Goal: Task Accomplishment & Management: Manage account settings

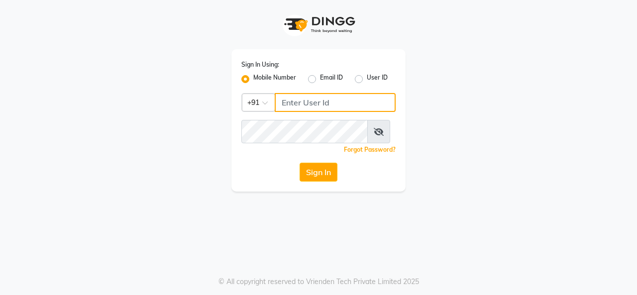
click at [324, 112] on input "Username" at bounding box center [335, 102] width 121 height 19
type input "9880341995"
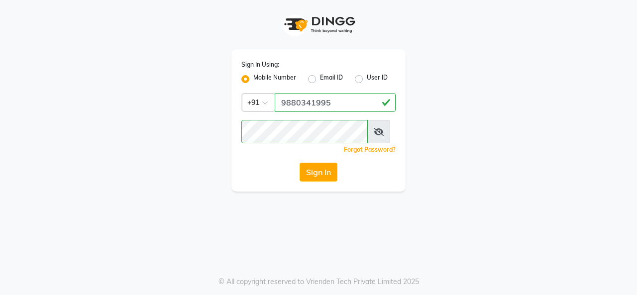
click at [384, 136] on icon at bounding box center [379, 132] width 10 height 8
click at [326, 182] on button "Sign In" at bounding box center [319, 172] width 38 height 19
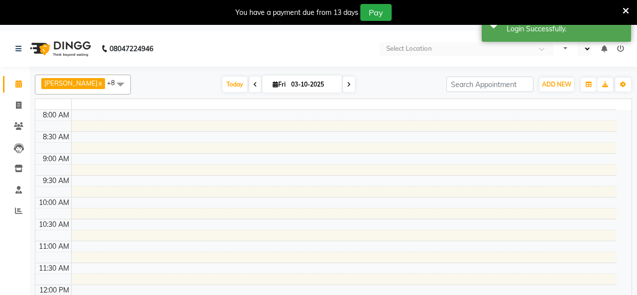
select select "en"
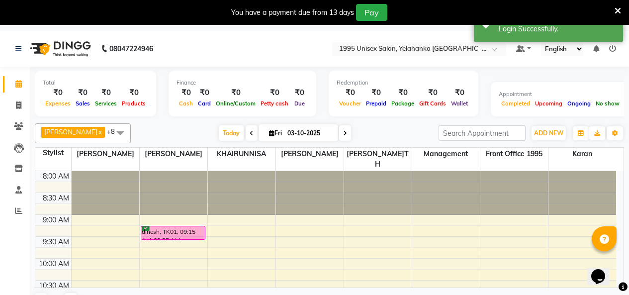
click at [618, 15] on icon at bounding box center [618, 10] width 6 height 9
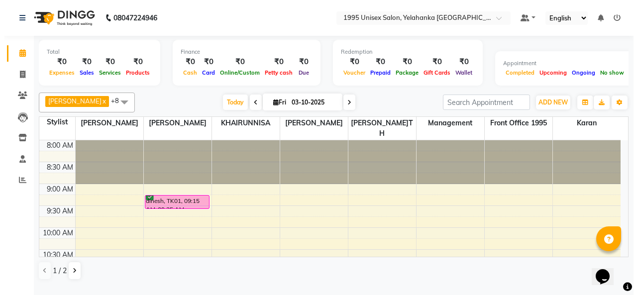
scroll to position [2, 0]
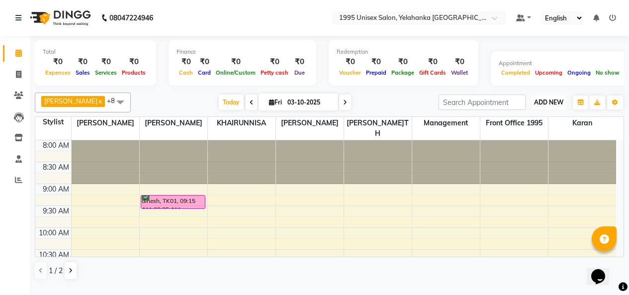
click at [557, 106] on span "ADD NEW" at bounding box center [548, 102] width 29 height 7
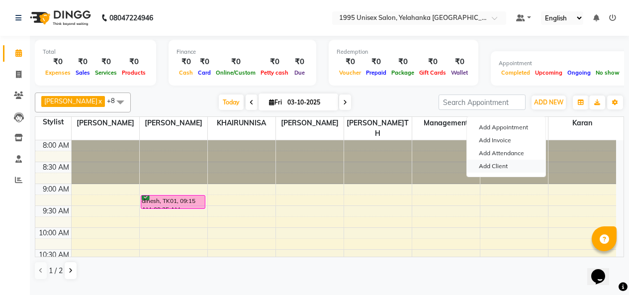
click at [502, 167] on link "Add Client" at bounding box center [506, 166] width 79 height 13
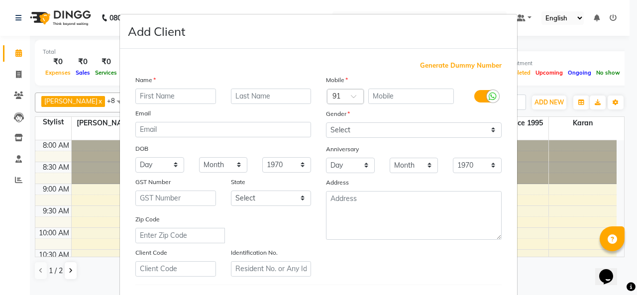
click at [498, 3] on ngb-modal-window "Add Client Generate Dummy Number Name Email DOB Day 01 02 03 04 05 06 07 08 09 …" at bounding box center [318, 147] width 637 height 295
click at [536, 38] on ngb-modal-window "Add Client Generate Dummy Number Name Email DOB Day 01 02 03 04 05 06 07 08 09 …" at bounding box center [318, 147] width 637 height 295
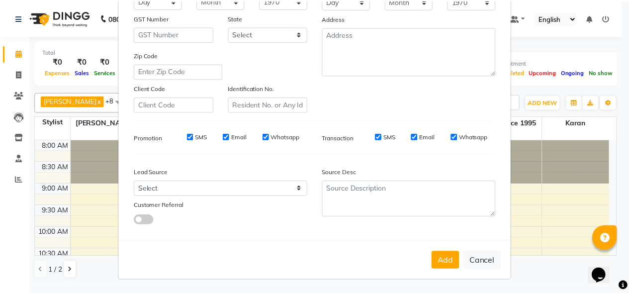
scroll to position [252, 0]
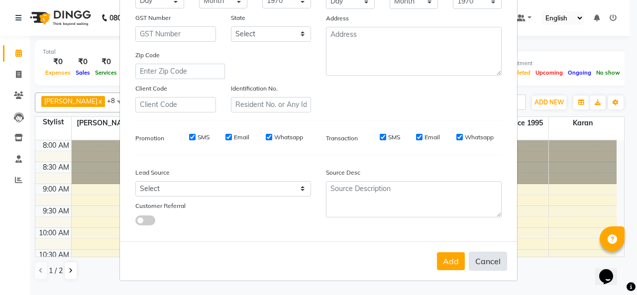
click at [471, 252] on button "Cancel" at bounding box center [488, 261] width 38 height 19
select select
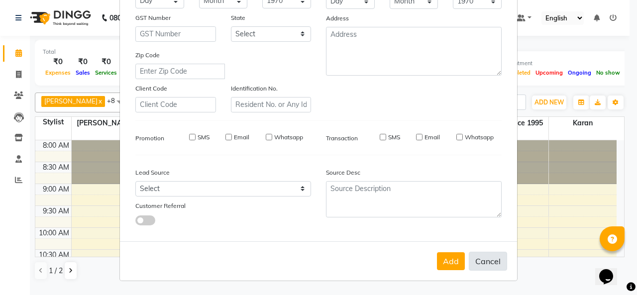
select select
checkbox input "false"
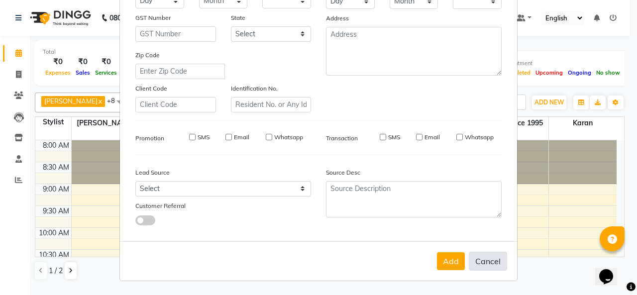
checkbox input "false"
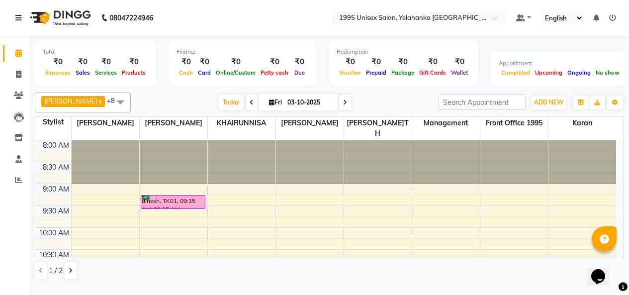
scroll to position [0, 0]
click at [250, 105] on icon at bounding box center [252, 103] width 4 height 6
type input "02-10-2025"
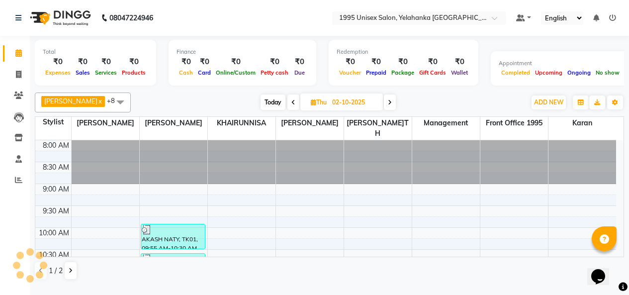
scroll to position [219, 0]
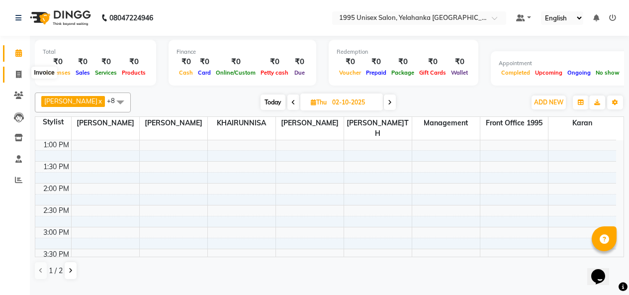
click at [19, 77] on icon at bounding box center [18, 74] width 5 height 7
select select "service"
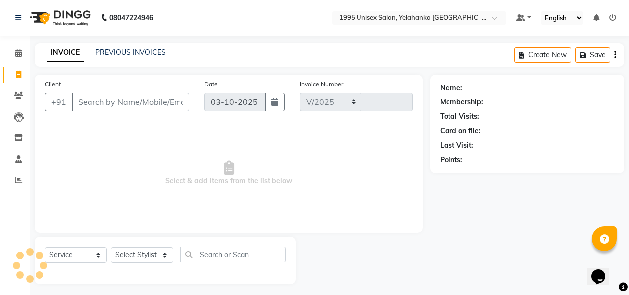
select select "8994"
type input "0011"
click at [148, 51] on link "PREVIOUS INVOICES" at bounding box center [131, 52] width 70 height 9
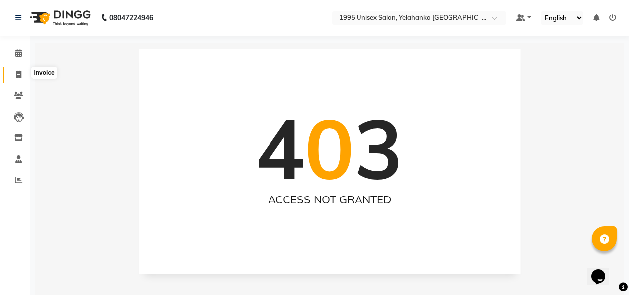
click at [13, 77] on span at bounding box center [18, 74] width 17 height 11
select select "8994"
select select "service"
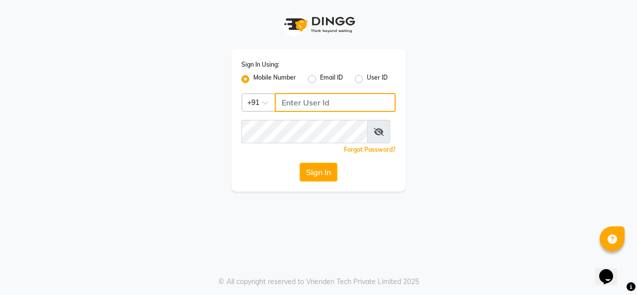
click at [309, 112] on input "Username" at bounding box center [335, 102] width 121 height 19
click at [305, 112] on input "98880341995" at bounding box center [335, 102] width 121 height 19
type input "9880341995"
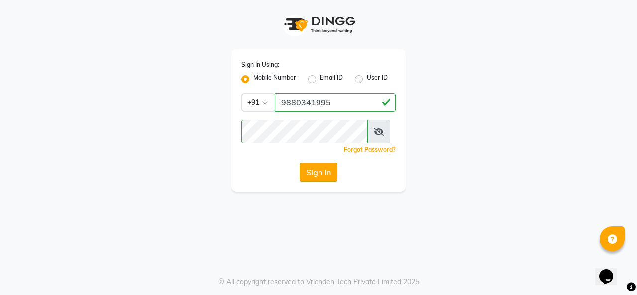
click at [313, 182] on button "Sign In" at bounding box center [319, 172] width 38 height 19
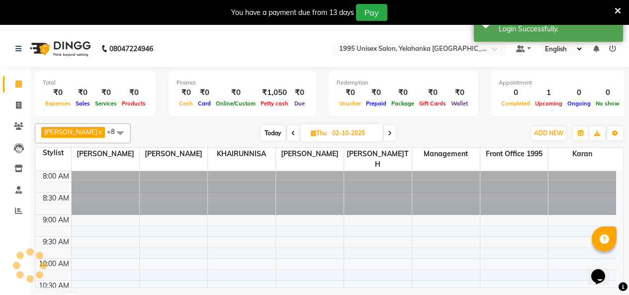
select select "en"
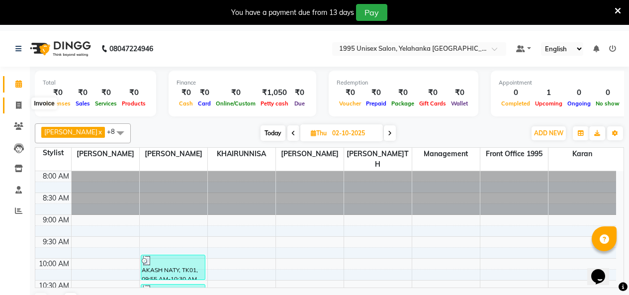
click at [14, 105] on span at bounding box center [18, 105] width 17 height 11
select select "8994"
select select "service"
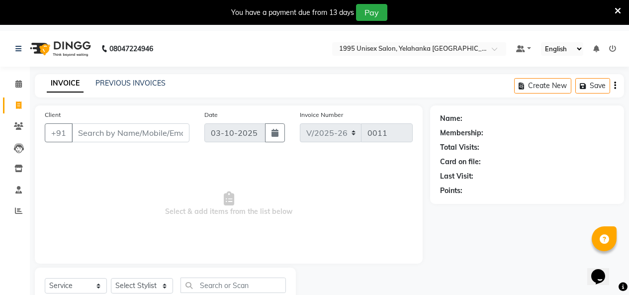
click at [168, 142] on input "Client" at bounding box center [131, 132] width 118 height 19
click at [546, 94] on button "Create New" at bounding box center [542, 85] width 57 height 15
select select "service"
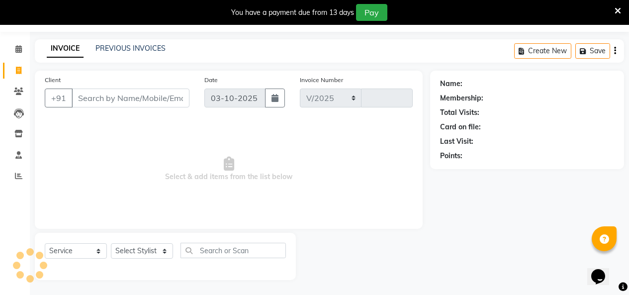
select select "8994"
type input "0011"
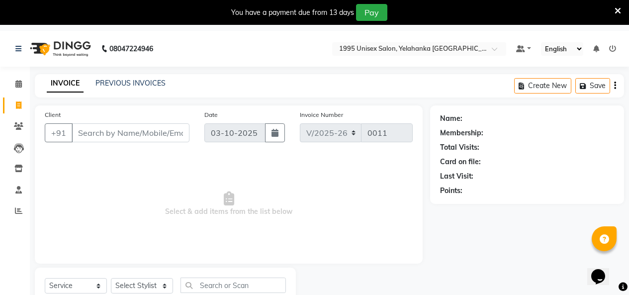
click at [99, 142] on input "Client" at bounding box center [131, 132] width 118 height 19
drag, startPoint x: 364, startPoint y: 148, endPoint x: 342, endPoint y: 168, distance: 29.6
click at [342, 150] on div "Invoice Number V/2025 V/[PHONE_NUMBER]" at bounding box center [357, 129] width 128 height 41
click at [140, 142] on input "Client" at bounding box center [131, 132] width 118 height 19
click at [184, 142] on input "Client" at bounding box center [131, 132] width 118 height 19
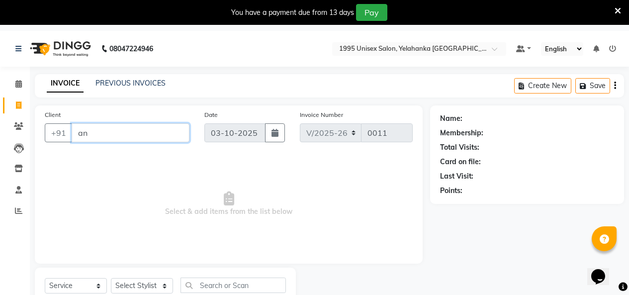
type input "a"
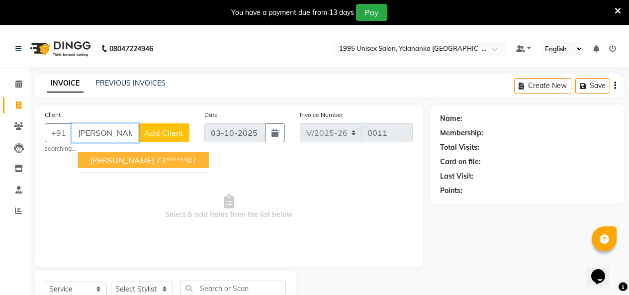
scroll to position [0, 2]
click at [166, 165] on ngb-highlight "73******07" at bounding box center [176, 160] width 41 height 10
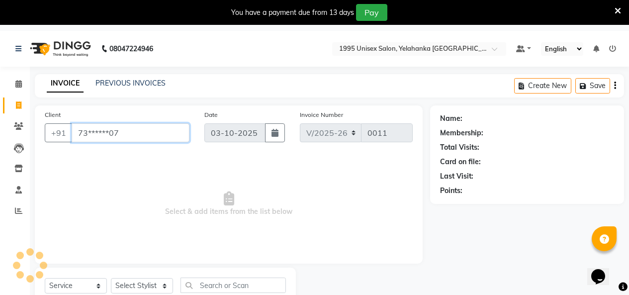
scroll to position [0, 0]
type input "73******07"
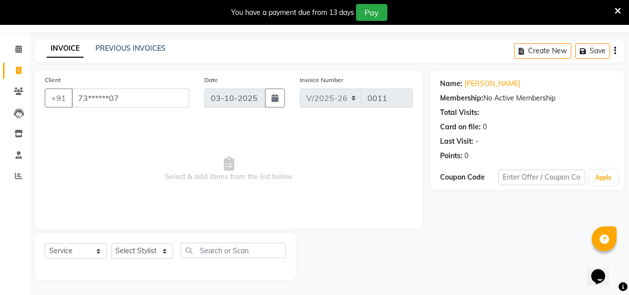
scroll to position [69, 0]
click at [156, 244] on select "Select Stylist [PERSON_NAME] [PERSON_NAME] [PERSON_NAME] KATHUM Front Office 19…" at bounding box center [142, 250] width 62 height 15
select select "91492"
click at [114, 243] on select "Select Stylist [PERSON_NAME] [PERSON_NAME] [PERSON_NAME] KATHUM Front Office 19…" at bounding box center [142, 250] width 62 height 15
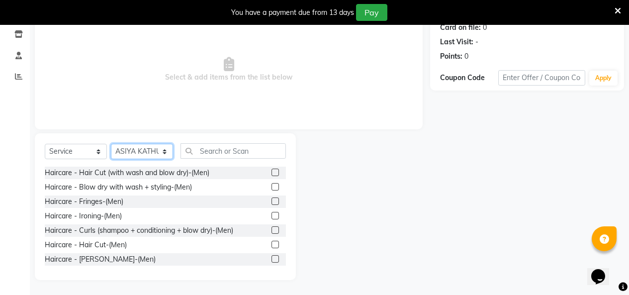
scroll to position [169, 0]
click at [272, 169] on label at bounding box center [275, 172] width 7 height 7
click at [272, 170] on input "checkbox" at bounding box center [275, 173] width 6 height 6
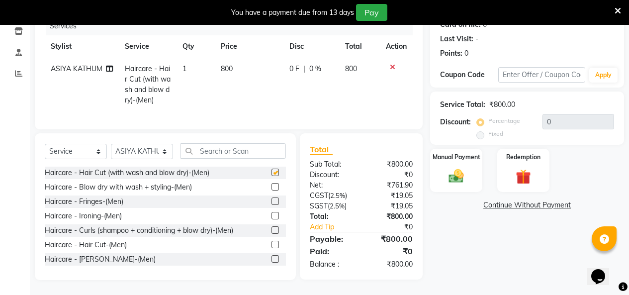
checkbox input "false"
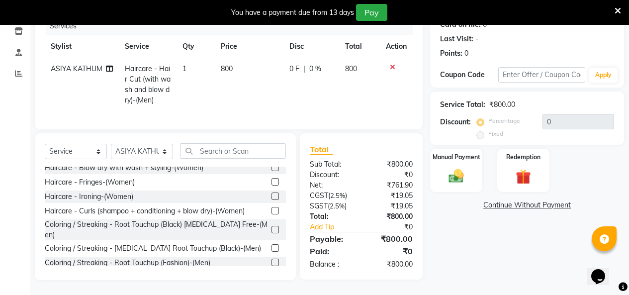
scroll to position [77, 0]
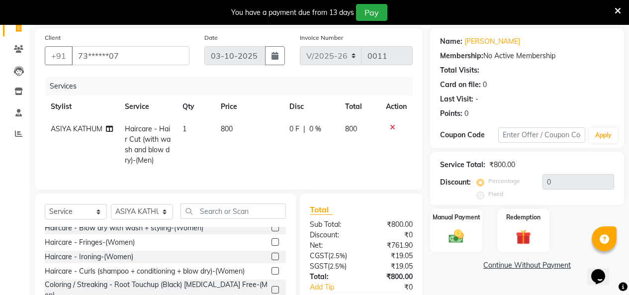
click at [390, 131] on icon at bounding box center [392, 127] width 5 height 7
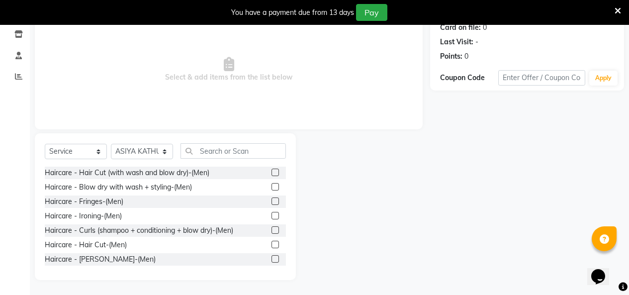
scroll to position [169, 0]
click at [272, 184] on label at bounding box center [275, 186] width 7 height 7
click at [272, 184] on input "checkbox" at bounding box center [275, 187] width 6 height 6
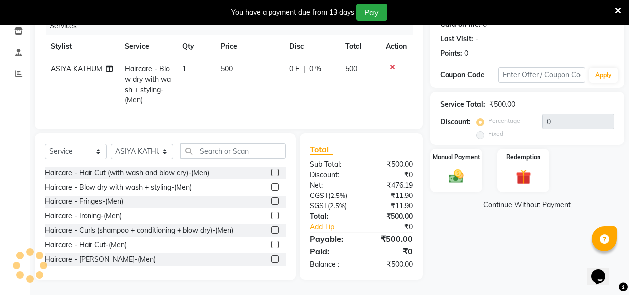
click at [272, 191] on label at bounding box center [275, 186] width 7 height 7
click at [272, 191] on input "checkbox" at bounding box center [275, 187] width 6 height 6
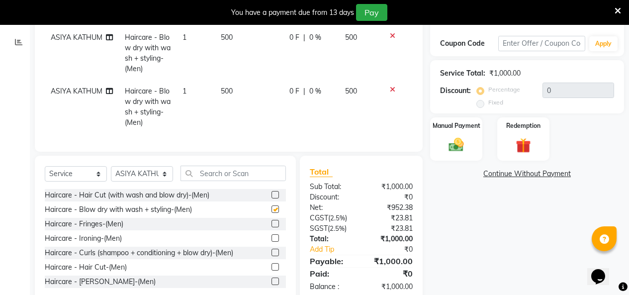
checkbox input "false"
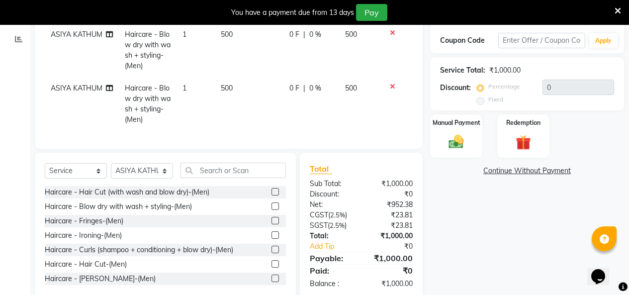
scroll to position [268, 0]
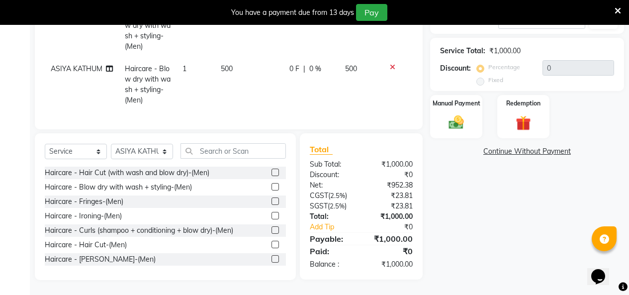
click at [272, 198] on label at bounding box center [275, 201] width 7 height 7
click at [272, 199] on input "checkbox" at bounding box center [275, 202] width 6 height 6
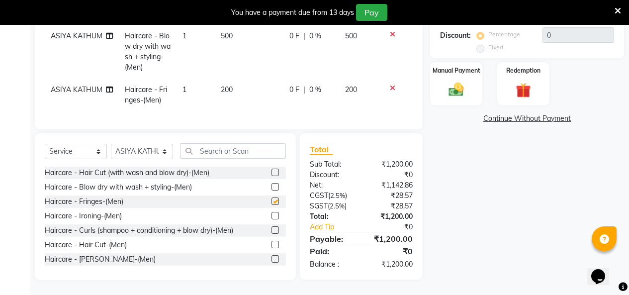
checkbox input "false"
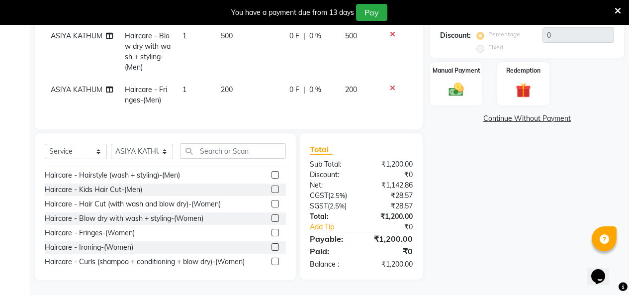
scroll to position [100, 0]
click at [272, 178] on label at bounding box center [275, 173] width 7 height 7
click at [272, 178] on input "checkbox" at bounding box center [275, 174] width 6 height 6
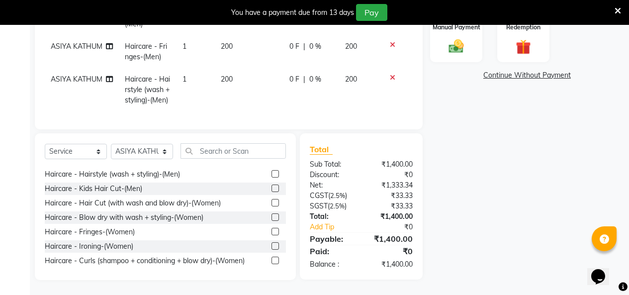
scroll to position [318, 0]
click at [272, 178] on label at bounding box center [275, 173] width 7 height 7
click at [272, 178] on input "checkbox" at bounding box center [275, 174] width 6 height 6
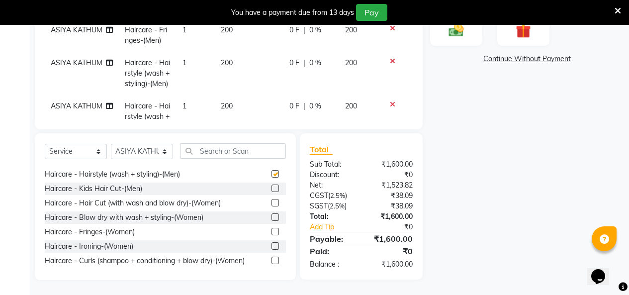
checkbox input "false"
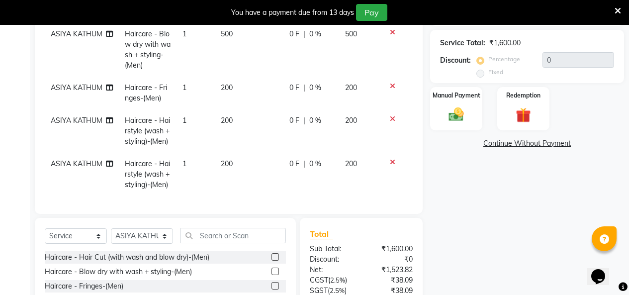
scroll to position [27, 0]
click at [390, 90] on icon at bounding box center [392, 86] width 5 height 7
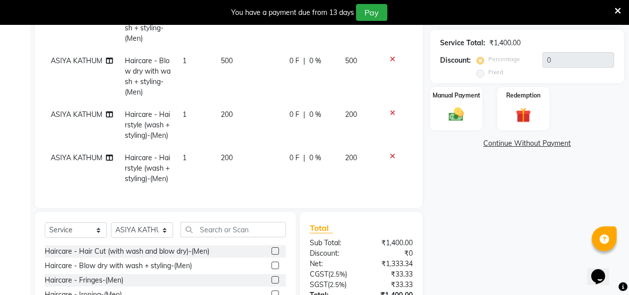
click at [390, 116] on icon at bounding box center [392, 112] width 5 height 7
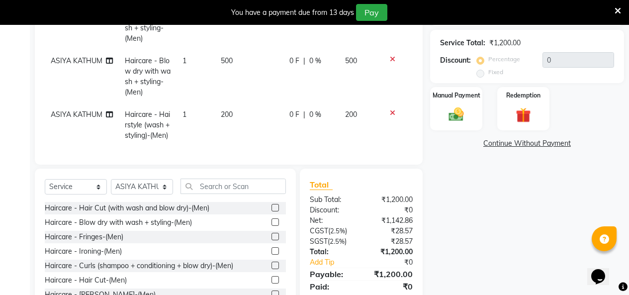
scroll to position [0, 0]
click at [390, 116] on icon at bounding box center [392, 112] width 5 height 7
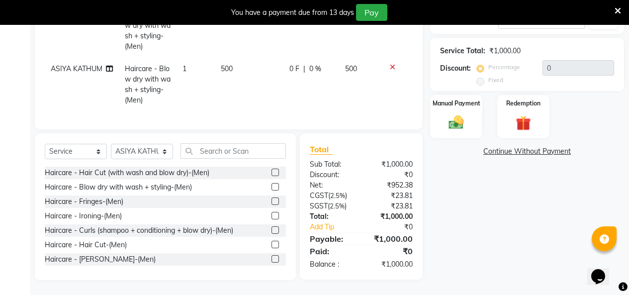
click at [390, 71] on icon at bounding box center [392, 67] width 5 height 7
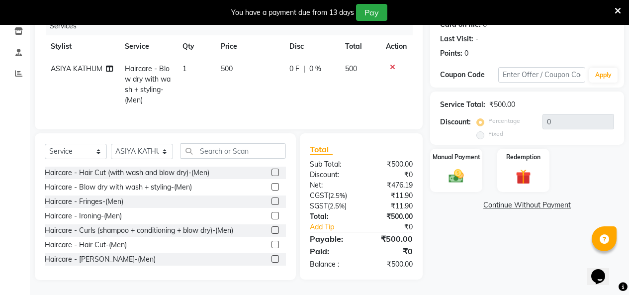
scroll to position [149, 0]
click at [390, 71] on icon at bounding box center [392, 67] width 5 height 7
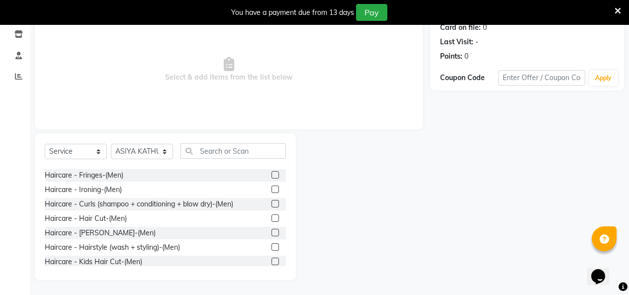
scroll to position [0, 0]
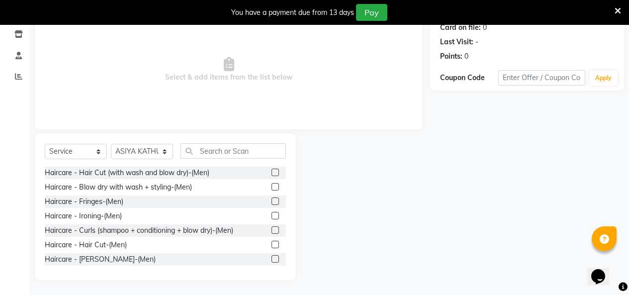
click at [272, 185] on label at bounding box center [275, 186] width 7 height 7
click at [272, 185] on input "checkbox" at bounding box center [275, 187] width 6 height 6
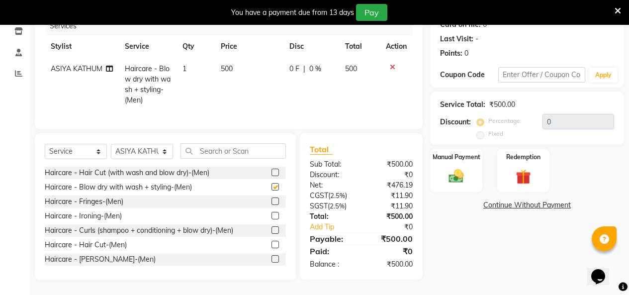
checkbox input "false"
click at [272, 176] on label at bounding box center [275, 172] width 7 height 7
click at [272, 176] on input "checkbox" at bounding box center [275, 173] width 6 height 6
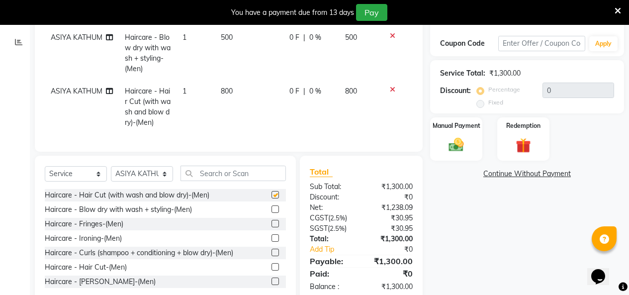
checkbox input "false"
click at [390, 93] on icon at bounding box center [392, 89] width 5 height 7
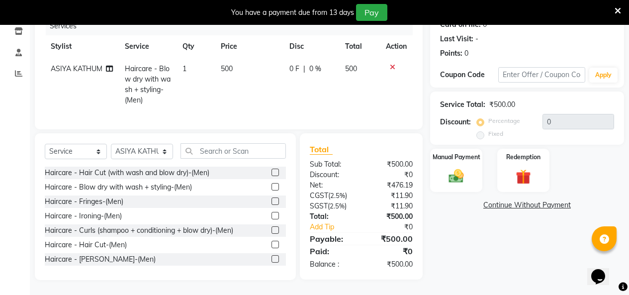
click at [390, 64] on icon at bounding box center [392, 67] width 5 height 7
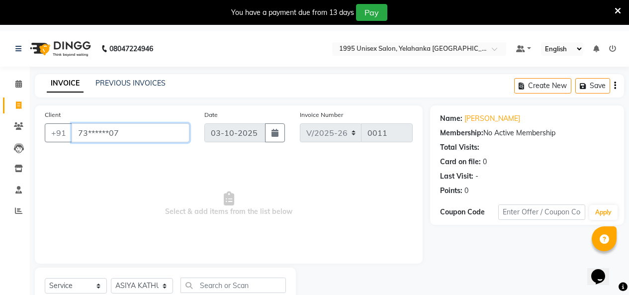
click at [172, 142] on input "73******07" at bounding box center [131, 132] width 118 height 19
type input "7"
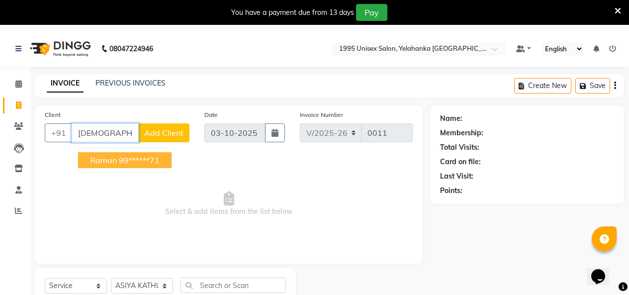
click at [117, 165] on span "Raman" at bounding box center [103, 160] width 27 height 10
type input "99******71"
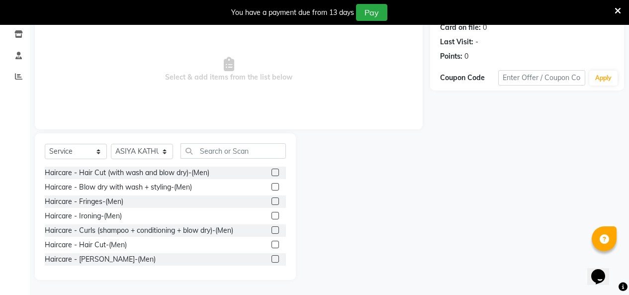
click at [272, 169] on label at bounding box center [275, 172] width 7 height 7
click at [272, 170] on input "checkbox" at bounding box center [275, 173] width 6 height 6
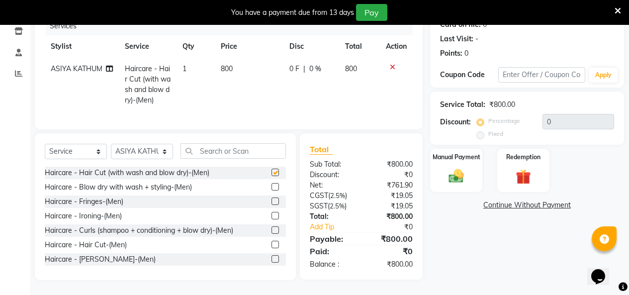
checkbox input "false"
click at [272, 191] on label at bounding box center [275, 186] width 7 height 7
click at [272, 191] on input "checkbox" at bounding box center [275, 187] width 6 height 6
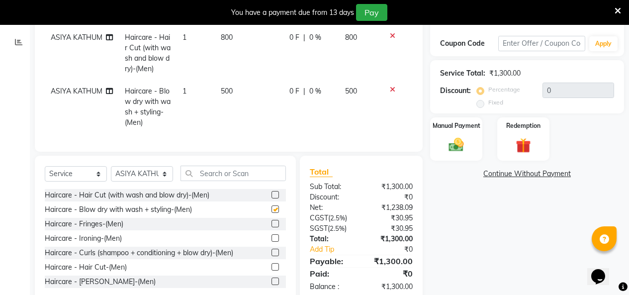
checkbox input "false"
click at [390, 39] on icon at bounding box center [392, 35] width 5 height 7
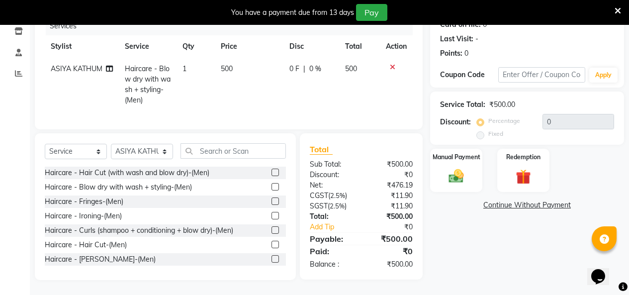
click at [272, 219] on label at bounding box center [275, 215] width 7 height 7
click at [272, 219] on input "checkbox" at bounding box center [275, 216] width 6 height 6
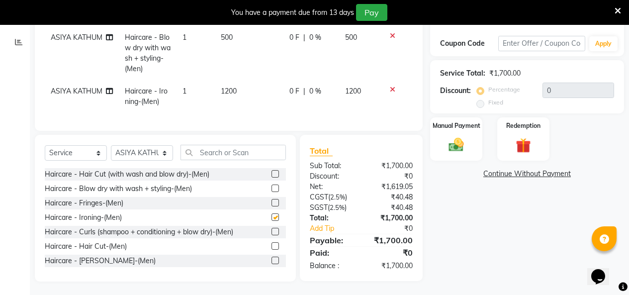
checkbox input "false"
click at [390, 93] on icon at bounding box center [392, 89] width 5 height 7
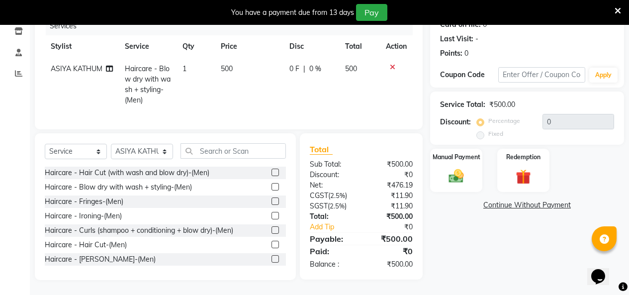
click at [272, 205] on label at bounding box center [275, 201] width 7 height 7
click at [272, 205] on input "checkbox" at bounding box center [275, 202] width 6 height 6
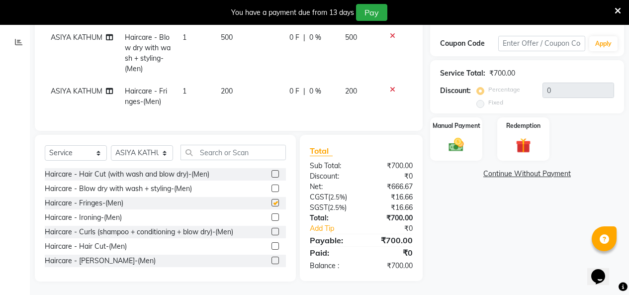
checkbox input "false"
click at [391, 93] on icon at bounding box center [392, 89] width 5 height 7
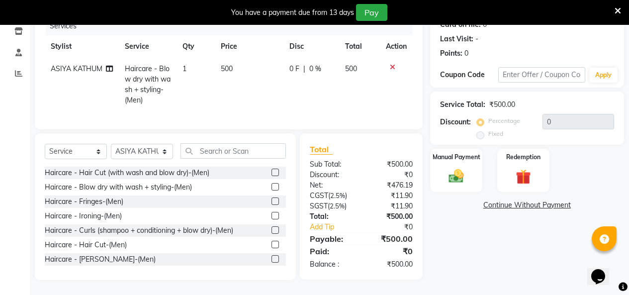
click at [272, 248] on label at bounding box center [275, 244] width 7 height 7
click at [272, 248] on input "checkbox" at bounding box center [275, 245] width 6 height 6
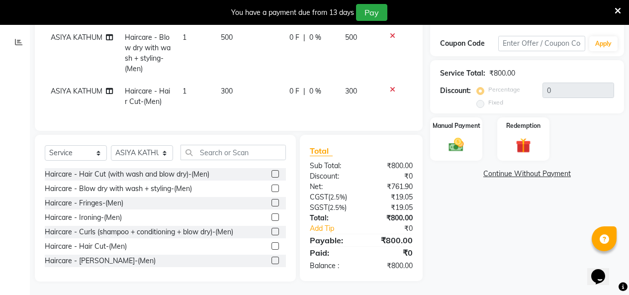
click at [391, 39] on icon at bounding box center [392, 35] width 5 height 7
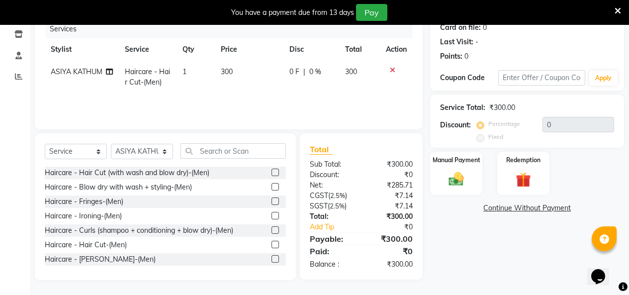
click at [272, 248] on label at bounding box center [275, 244] width 7 height 7
click at [272, 248] on input "checkbox" at bounding box center [275, 245] width 6 height 6
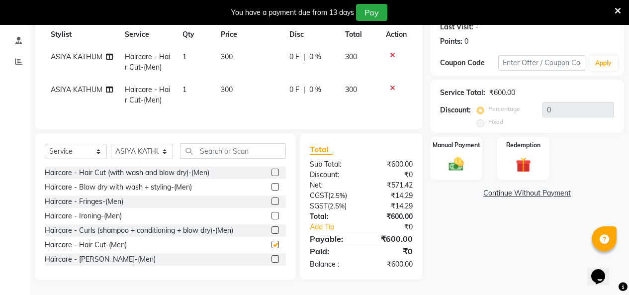
checkbox input "false"
click at [167, 159] on select "Select Stylist [PERSON_NAME] [PERSON_NAME] [PERSON_NAME] KATHUM Front Office 19…" at bounding box center [142, 151] width 62 height 15
select select "91484"
click at [114, 159] on select "Select Stylist [PERSON_NAME] [PERSON_NAME] [PERSON_NAME] KATHUM Front Office 19…" at bounding box center [142, 151] width 62 height 15
click at [110, 93] on icon at bounding box center [109, 89] width 7 height 7
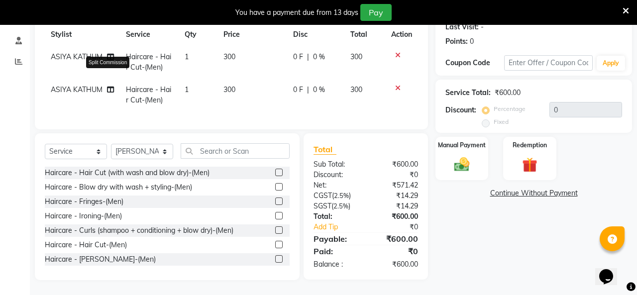
select select "91492"
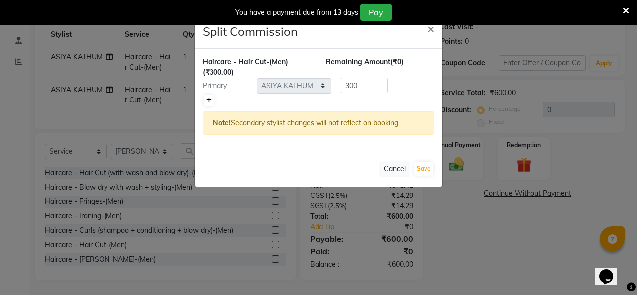
click at [209, 103] on icon at bounding box center [208, 101] width 5 height 6
type input "150"
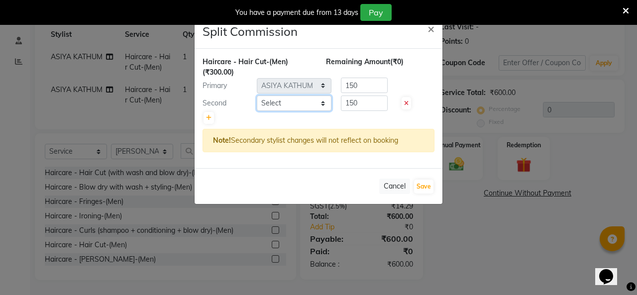
click at [322, 111] on select "Select [PERSON_NAME] [PERSON_NAME] [PERSON_NAME] KATHUM Front Office 1995 [PERS…" at bounding box center [294, 103] width 75 height 15
select select "91489"
click at [258, 111] on select "Select [PERSON_NAME] [PERSON_NAME] [PERSON_NAME] KATHUM Front Office 1995 [PERS…" at bounding box center [294, 103] width 75 height 15
click at [424, 194] on button "Save" at bounding box center [423, 187] width 19 height 14
select select "Select"
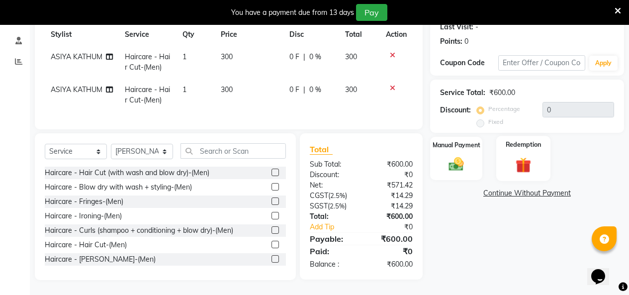
scroll to position [252, 0]
click at [464, 136] on div "Manual Payment" at bounding box center [456, 158] width 54 height 45
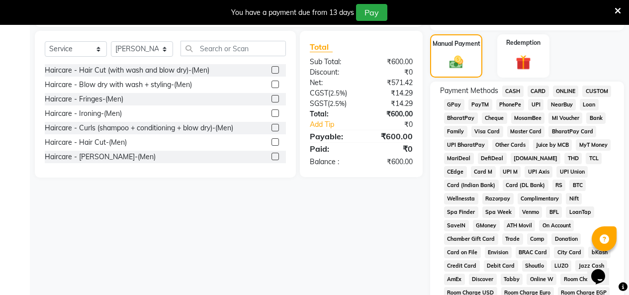
click at [465, 110] on span "GPay" at bounding box center [454, 104] width 20 height 11
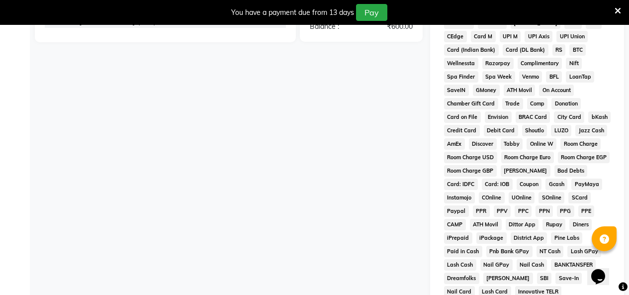
scroll to position [636, 0]
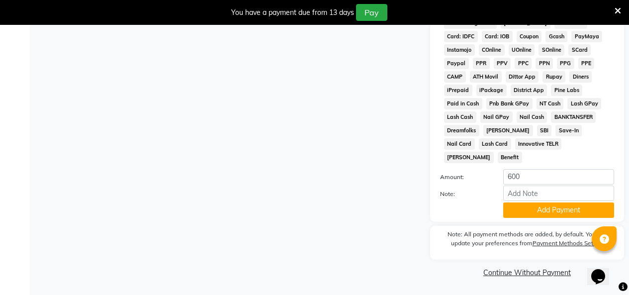
click at [528, 276] on link "Continue Without Payment" at bounding box center [527, 273] width 190 height 10
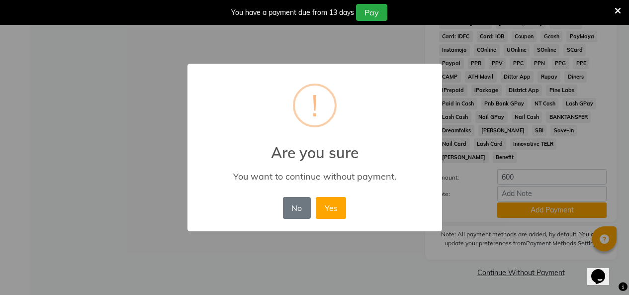
scroll to position [622, 0]
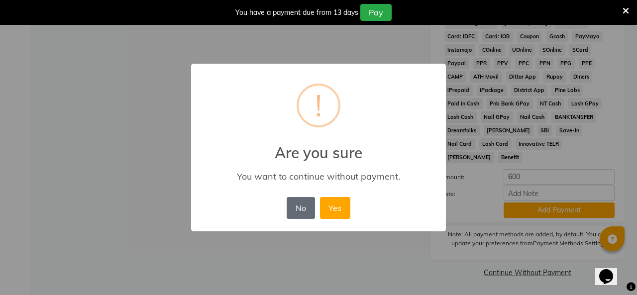
click at [305, 217] on button "No" at bounding box center [301, 208] width 28 height 22
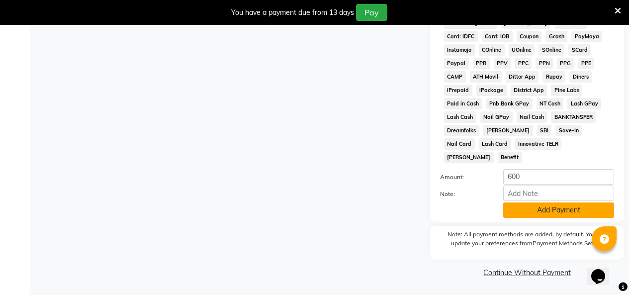
click at [551, 214] on button "Add Payment" at bounding box center [558, 209] width 111 height 15
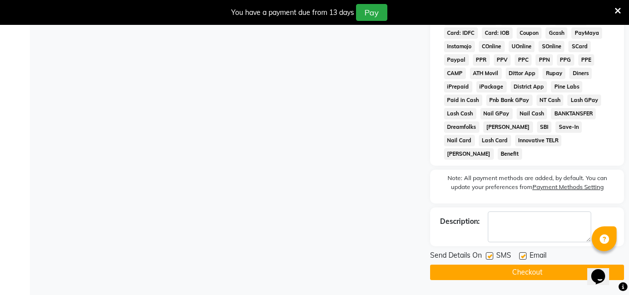
scroll to position [640, 0]
click at [491, 253] on label at bounding box center [489, 255] width 7 height 7
click at [491, 253] on input "checkbox" at bounding box center [489, 256] width 6 height 6
checkbox input "false"
click at [527, 254] on label at bounding box center [522, 255] width 7 height 7
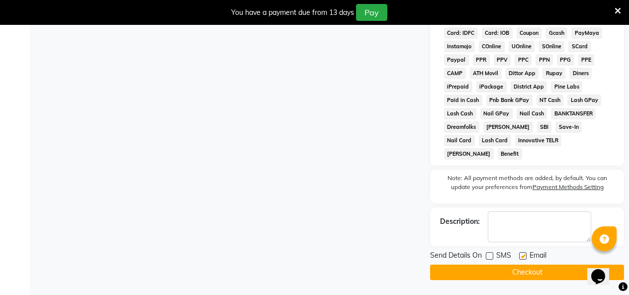
click at [526, 254] on input "checkbox" at bounding box center [522, 256] width 6 height 6
checkbox input "false"
click at [514, 269] on button "Checkout" at bounding box center [527, 272] width 194 height 15
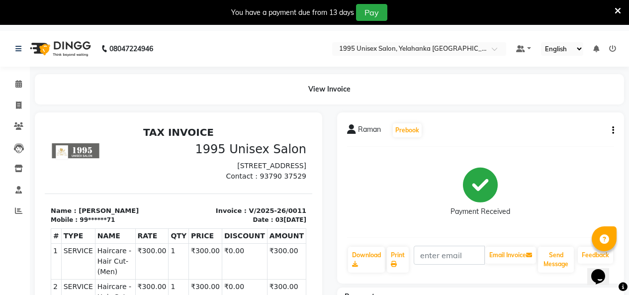
click at [75, 53] on img at bounding box center [59, 49] width 68 height 28
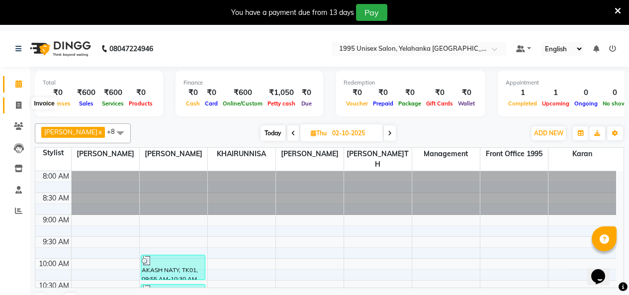
click at [18, 103] on icon at bounding box center [18, 104] width 5 height 7
select select "service"
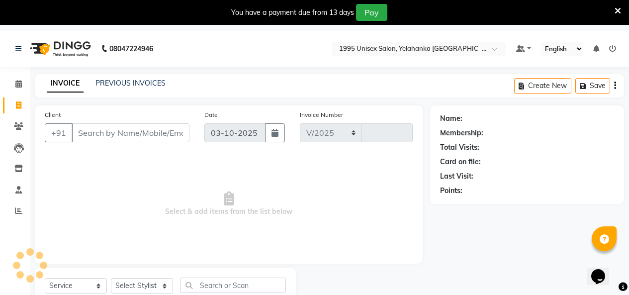
select select "8994"
type input "0012"
click at [99, 142] on input "Client" at bounding box center [131, 132] width 118 height 19
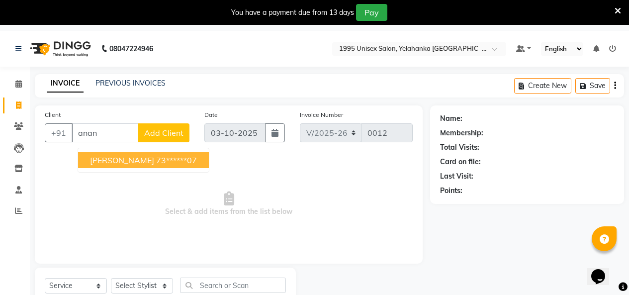
click at [156, 165] on ngb-highlight "73******07" at bounding box center [176, 160] width 41 height 10
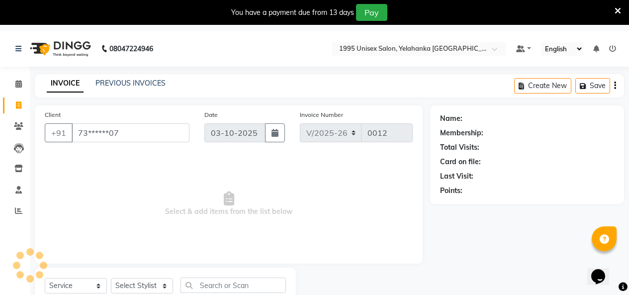
type input "73******07"
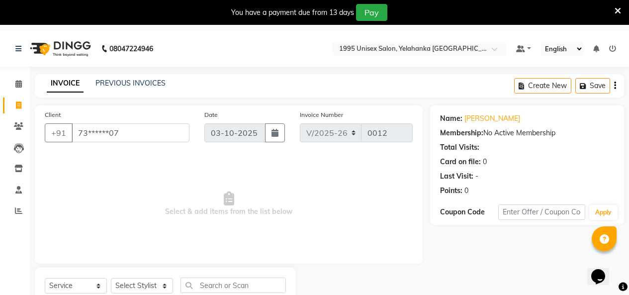
scroll to position [69, 0]
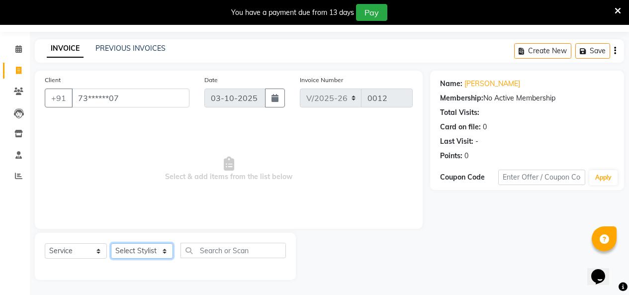
click at [162, 243] on select "Select Stylist [PERSON_NAME] [PERSON_NAME] [PERSON_NAME] KATHUM Front Office 19…" at bounding box center [142, 250] width 62 height 15
select select "91484"
click at [114, 243] on select "Select Stylist [PERSON_NAME] [PERSON_NAME] [PERSON_NAME] KATHUM Front Office 19…" at bounding box center [142, 250] width 62 height 15
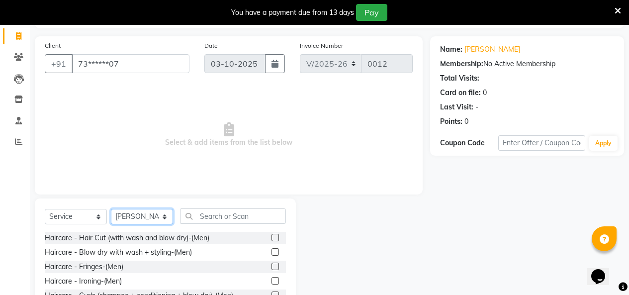
scroll to position [169, 0]
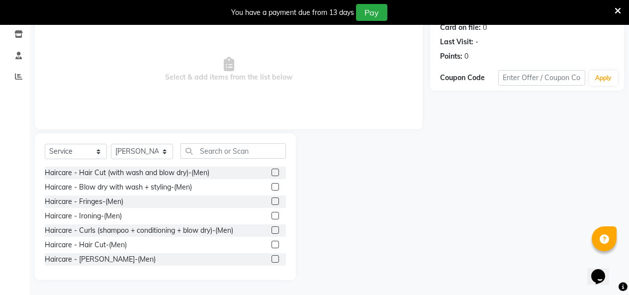
click at [272, 171] on label at bounding box center [275, 172] width 7 height 7
click at [272, 171] on input "checkbox" at bounding box center [275, 173] width 6 height 6
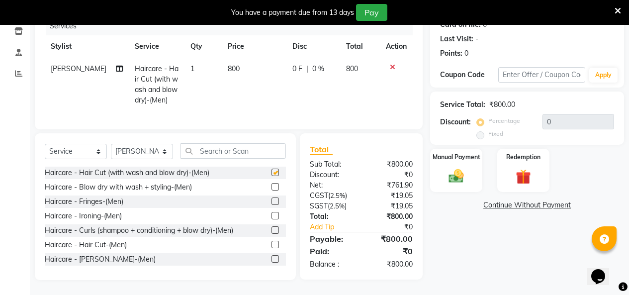
checkbox input "false"
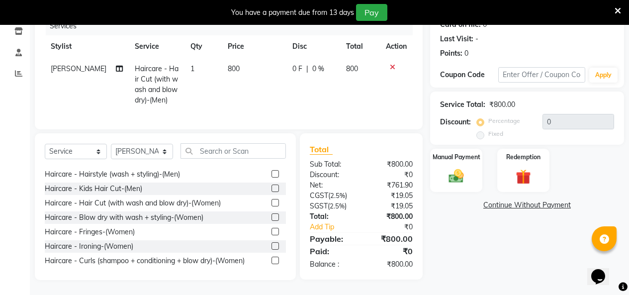
scroll to position [50, 0]
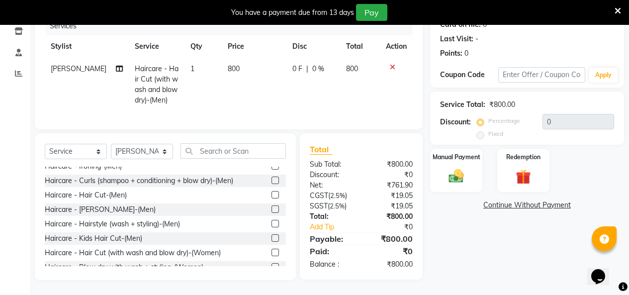
click at [272, 199] on label at bounding box center [275, 194] width 7 height 7
click at [272, 199] on input "checkbox" at bounding box center [275, 195] width 6 height 6
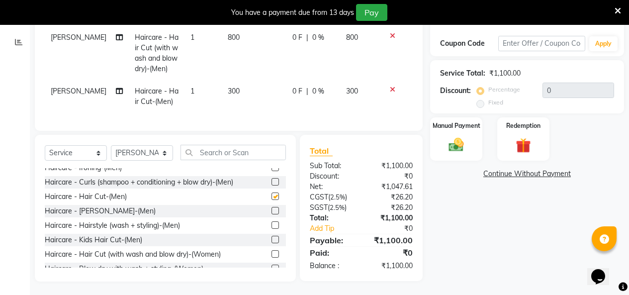
checkbox input "false"
click at [390, 39] on icon at bounding box center [392, 35] width 5 height 7
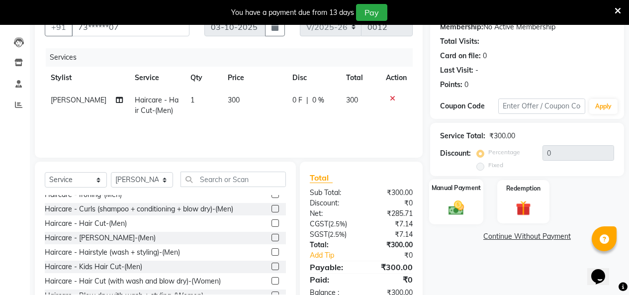
scroll to position [205, 0]
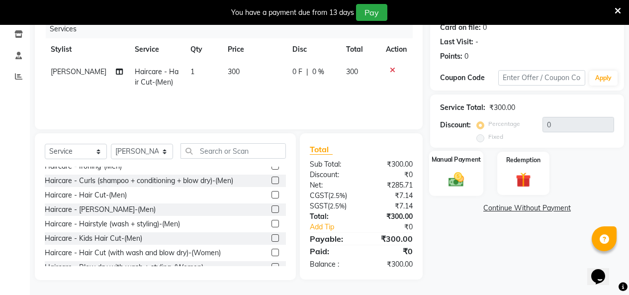
click at [457, 151] on div "Manual Payment" at bounding box center [456, 173] width 54 height 45
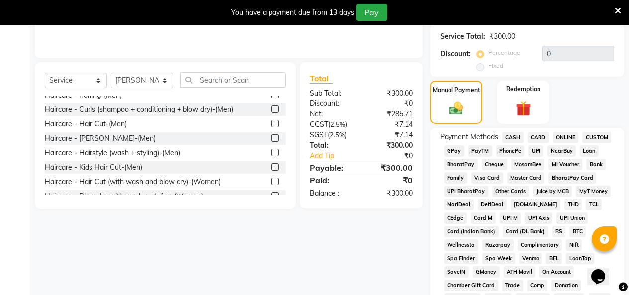
click at [465, 157] on span "GPay" at bounding box center [454, 150] width 20 height 11
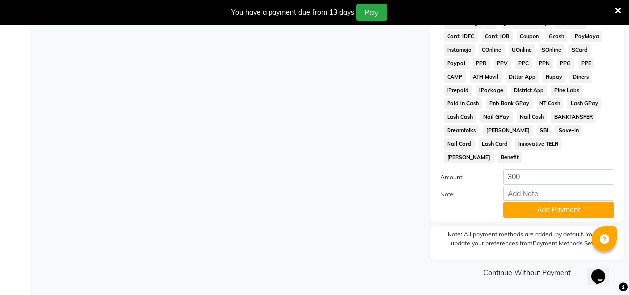
scroll to position [636, 0]
click at [542, 202] on button "Add Payment" at bounding box center [558, 209] width 111 height 15
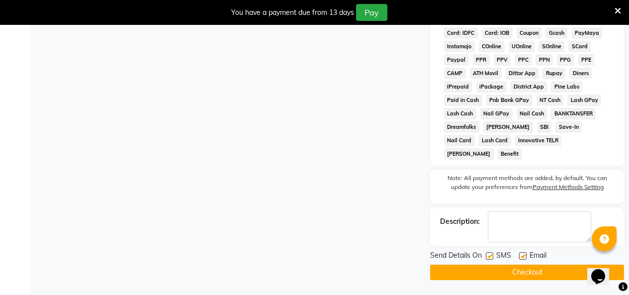
click at [491, 258] on label at bounding box center [489, 255] width 7 height 7
click at [491, 258] on input "checkbox" at bounding box center [489, 256] width 6 height 6
checkbox input "false"
click at [527, 256] on label at bounding box center [522, 255] width 7 height 7
click at [526, 256] on input "checkbox" at bounding box center [522, 256] width 6 height 6
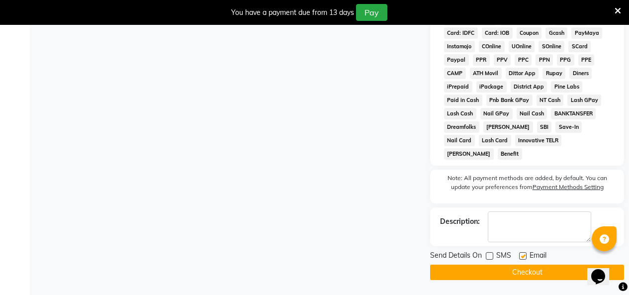
checkbox input "false"
click at [528, 277] on button "Checkout" at bounding box center [527, 272] width 194 height 15
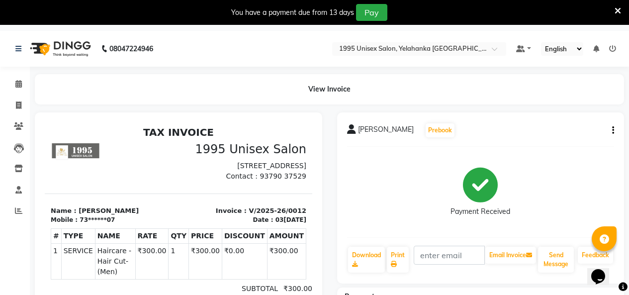
click at [71, 45] on img at bounding box center [59, 49] width 68 height 28
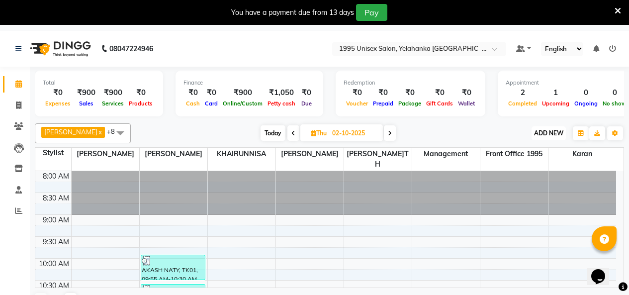
click at [540, 137] on span "ADD NEW" at bounding box center [548, 132] width 29 height 7
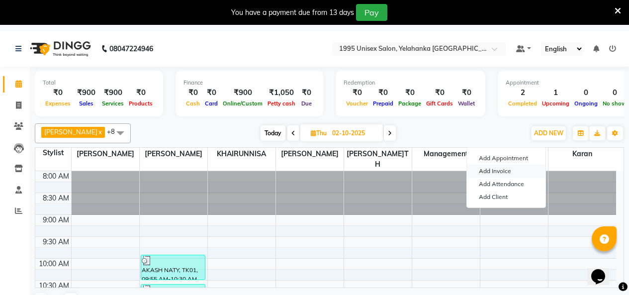
click at [517, 176] on link "Add Invoice" at bounding box center [506, 171] width 79 height 13
select select "service"
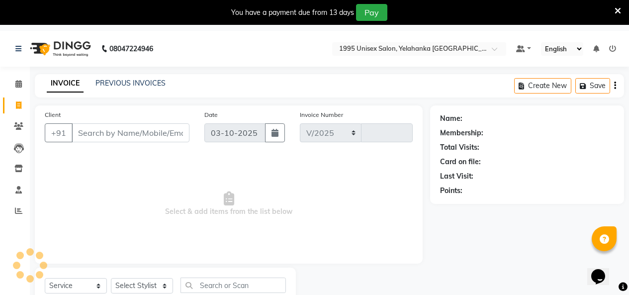
select select "8994"
type input "0013"
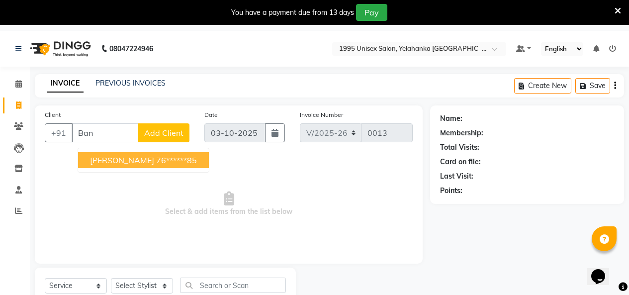
click at [131, 165] on span "[PERSON_NAME]" at bounding box center [122, 160] width 64 height 10
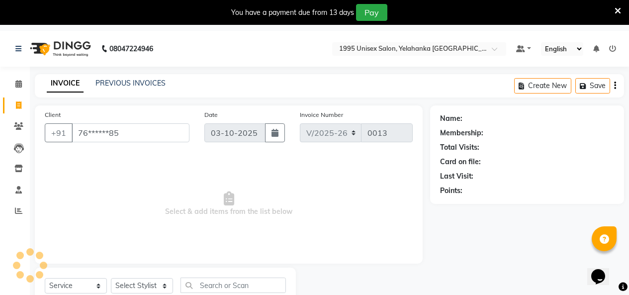
type input "76******85"
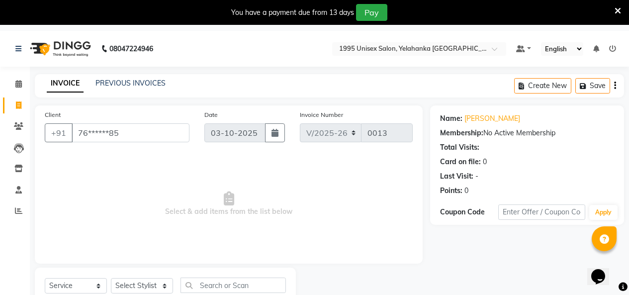
scroll to position [69, 0]
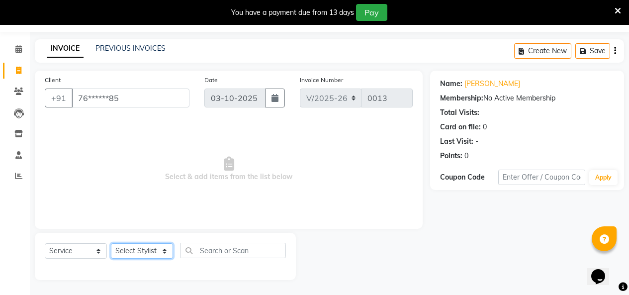
click at [158, 251] on select "Select Stylist [PERSON_NAME] [PERSON_NAME] [PERSON_NAME] KATHUM Front Office 19…" at bounding box center [142, 250] width 62 height 15
select select "91489"
click at [114, 243] on select "Select Stylist [PERSON_NAME] [PERSON_NAME] [PERSON_NAME] KATHUM Front Office 19…" at bounding box center [142, 250] width 62 height 15
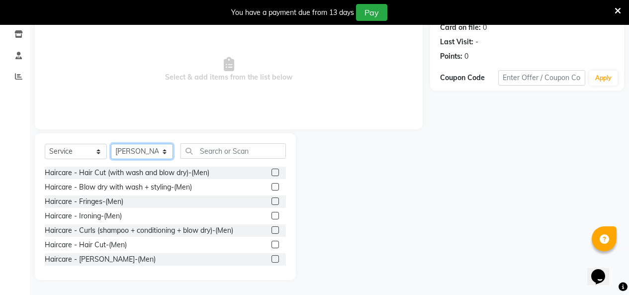
scroll to position [50, 0]
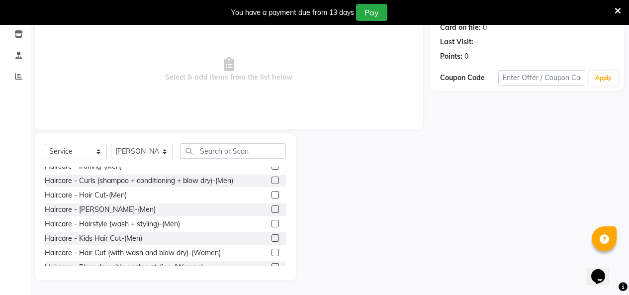
click at [272, 197] on label at bounding box center [275, 194] width 7 height 7
click at [272, 197] on input "checkbox" at bounding box center [275, 195] width 6 height 6
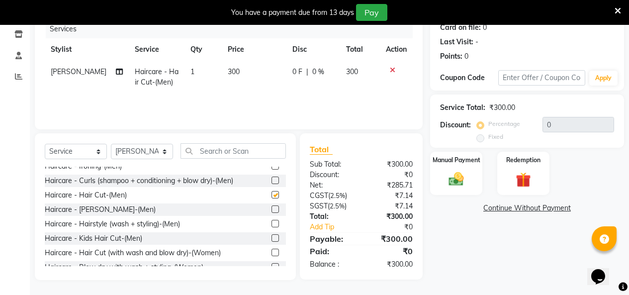
checkbox input "false"
click at [466, 182] on img at bounding box center [456, 179] width 25 height 18
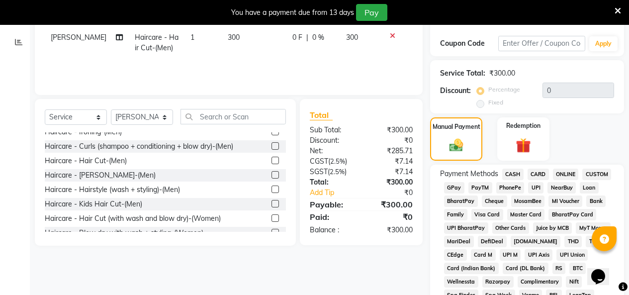
click at [519, 180] on span "CASH" at bounding box center [512, 174] width 21 height 11
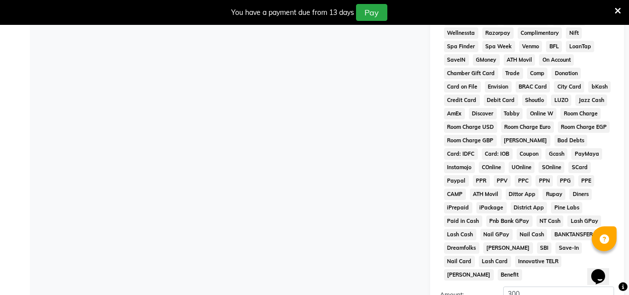
scroll to position [616, 0]
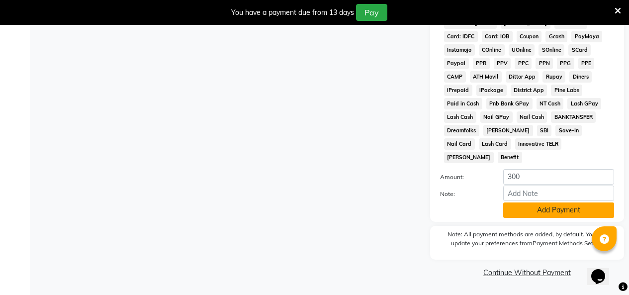
click at [539, 214] on button "Add Payment" at bounding box center [558, 209] width 111 height 15
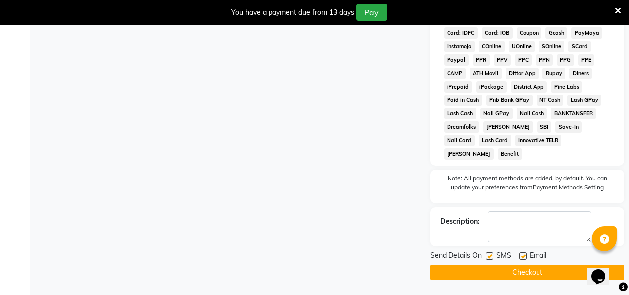
scroll to position [640, 0]
click at [487, 253] on div "Send Details On SMS Email" at bounding box center [527, 256] width 194 height 12
drag, startPoint x: 490, startPoint y: 253, endPoint x: 495, endPoint y: 254, distance: 5.2
click at [490, 253] on label at bounding box center [489, 255] width 7 height 7
click at [490, 253] on input "checkbox" at bounding box center [489, 256] width 6 height 6
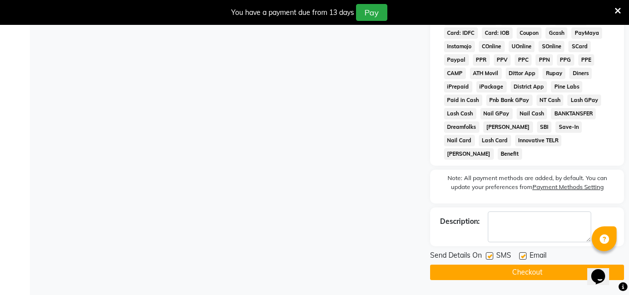
checkbox input "false"
drag, startPoint x: 525, startPoint y: 249, endPoint x: 527, endPoint y: 257, distance: 8.1
click at [526, 252] on label at bounding box center [522, 255] width 7 height 7
click at [526, 253] on input "checkbox" at bounding box center [522, 256] width 6 height 6
checkbox input "false"
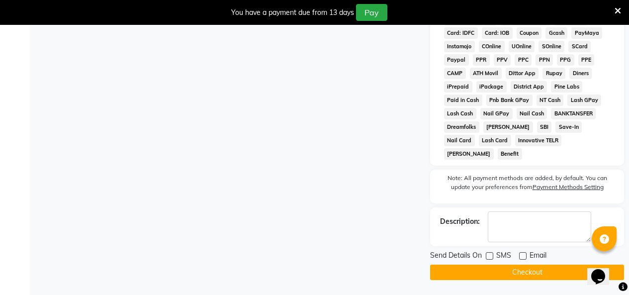
click at [528, 269] on button "Checkout" at bounding box center [527, 272] width 194 height 15
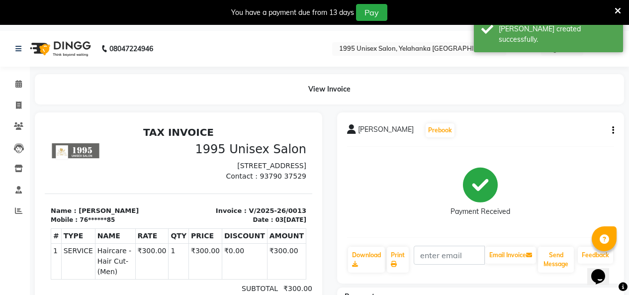
click at [78, 52] on img at bounding box center [59, 49] width 68 height 28
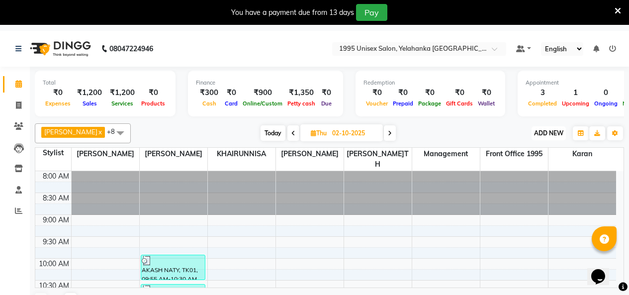
click at [552, 137] on span "ADD NEW" at bounding box center [548, 132] width 29 height 7
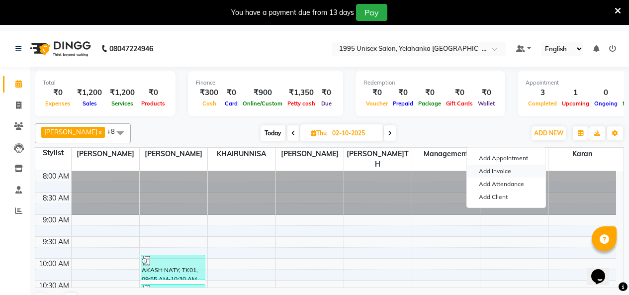
click at [508, 177] on link "Add Invoice" at bounding box center [506, 171] width 79 height 13
select select "service"
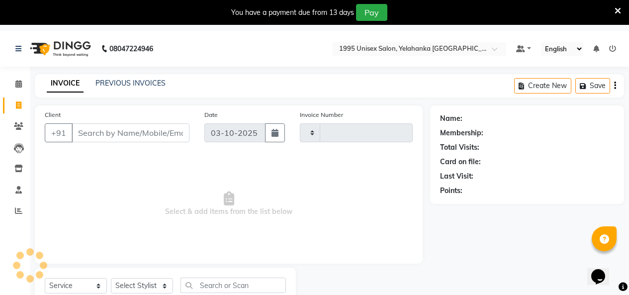
type input "0014"
select select "8994"
click at [99, 142] on input "Client" at bounding box center [131, 132] width 118 height 19
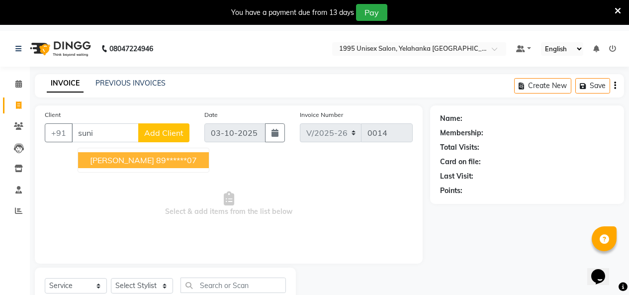
click at [130, 165] on span "[PERSON_NAME]" at bounding box center [122, 160] width 64 height 10
type input "89******07"
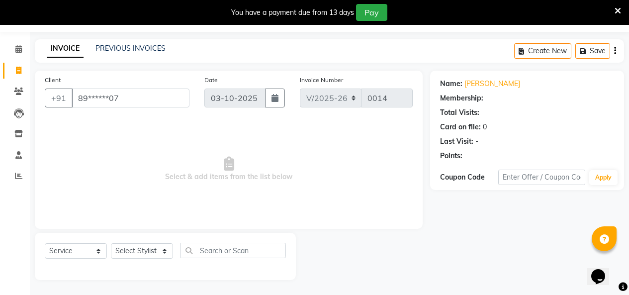
scroll to position [69, 0]
click at [155, 243] on select "Select Stylist [PERSON_NAME] [PERSON_NAME] [PERSON_NAME] KATHUM Front Office 19…" at bounding box center [142, 250] width 62 height 15
select select "93595"
click at [114, 243] on select "Select Stylist [PERSON_NAME] [PERSON_NAME] [PERSON_NAME] KATHUM Front Office 19…" at bounding box center [142, 250] width 62 height 15
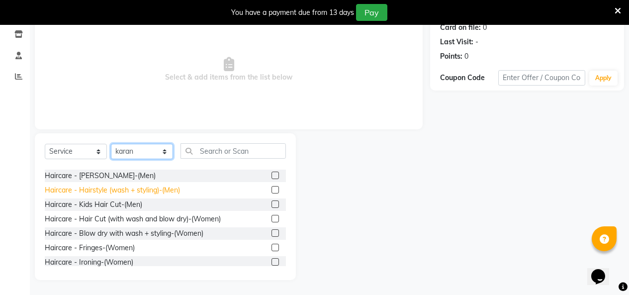
scroll to position [100, 0]
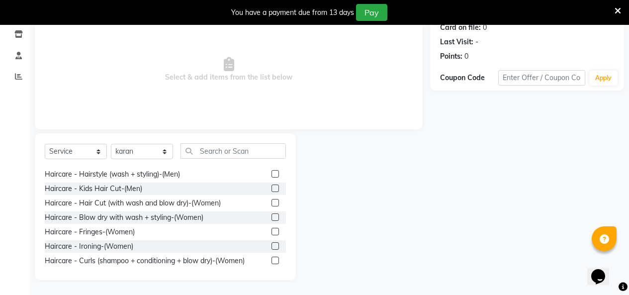
click at [272, 206] on label at bounding box center [275, 202] width 7 height 7
click at [272, 206] on input "checkbox" at bounding box center [275, 203] width 6 height 6
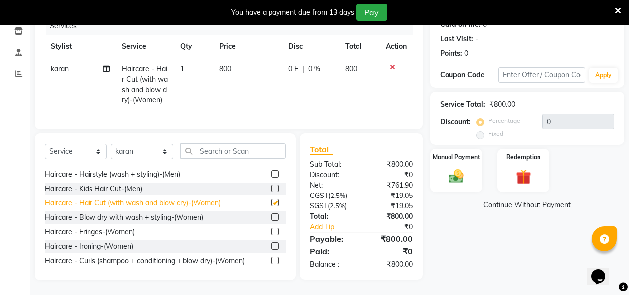
checkbox input "false"
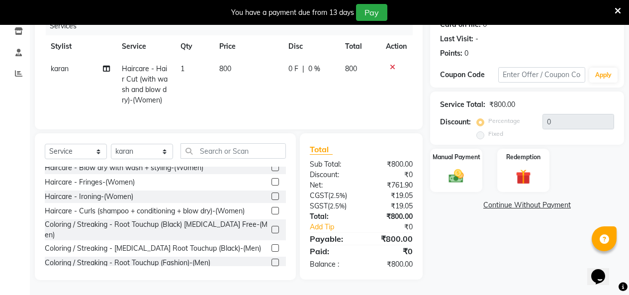
click at [272, 200] on label at bounding box center [275, 196] width 7 height 7
click at [272, 200] on input "checkbox" at bounding box center [275, 197] width 6 height 6
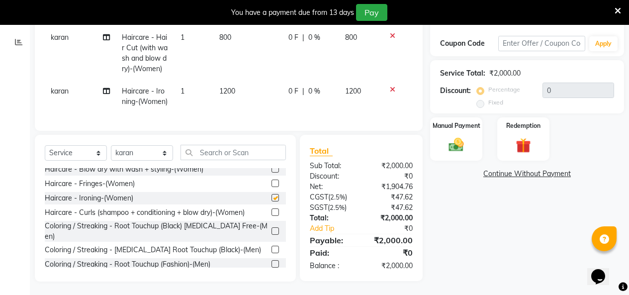
checkbox input "false"
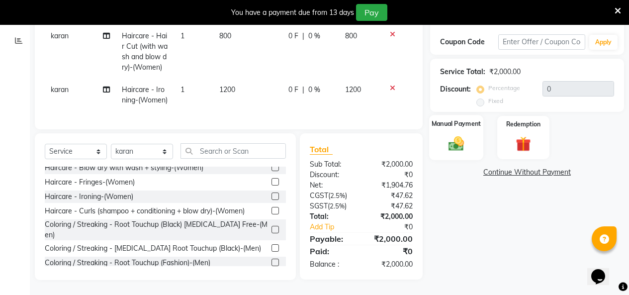
click at [444, 119] on label "Manual Payment" at bounding box center [457, 123] width 50 height 9
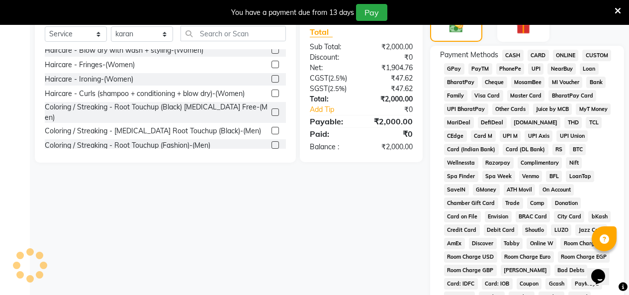
click at [465, 75] on span "GPay" at bounding box center [454, 68] width 20 height 11
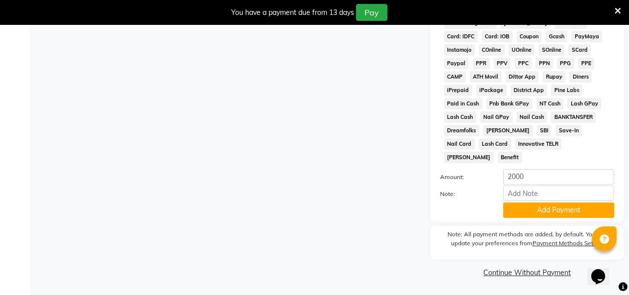
scroll to position [636, 0]
click at [549, 202] on button "Add Payment" at bounding box center [558, 209] width 111 height 15
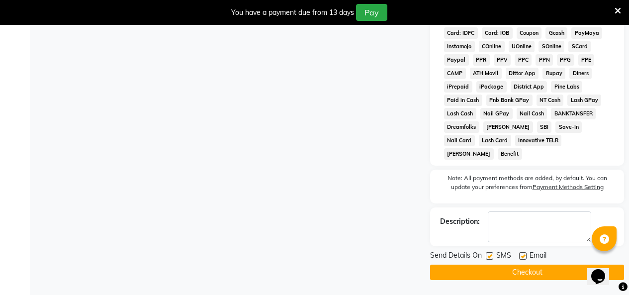
scroll to position [640, 0]
drag, startPoint x: 487, startPoint y: 252, endPoint x: 507, endPoint y: 252, distance: 19.9
click at [489, 252] on label at bounding box center [489, 255] width 7 height 7
click at [489, 253] on input "checkbox" at bounding box center [489, 256] width 6 height 6
checkbox input "false"
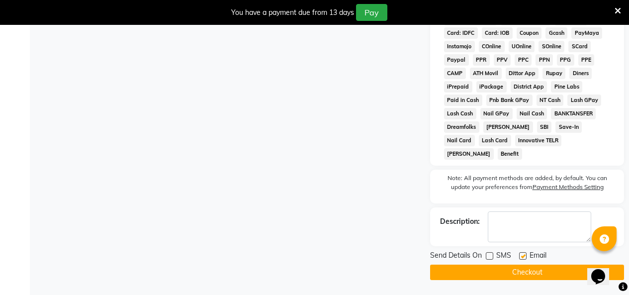
click at [527, 252] on label at bounding box center [522, 255] width 7 height 7
click at [526, 253] on input "checkbox" at bounding box center [522, 256] width 6 height 6
checkbox input "false"
click at [518, 266] on button "Checkout" at bounding box center [527, 272] width 194 height 15
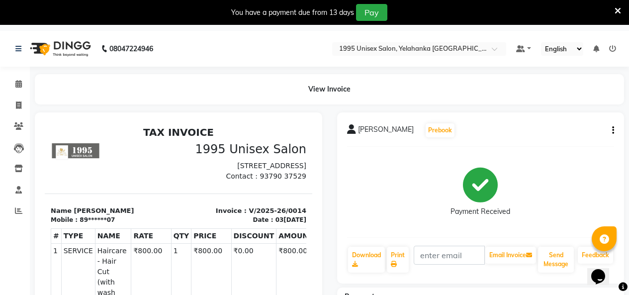
click at [76, 43] on img at bounding box center [59, 49] width 68 height 28
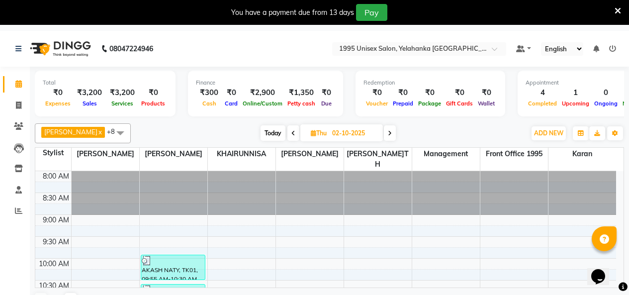
click at [388, 136] on icon at bounding box center [390, 133] width 4 height 6
type input "03-10-2025"
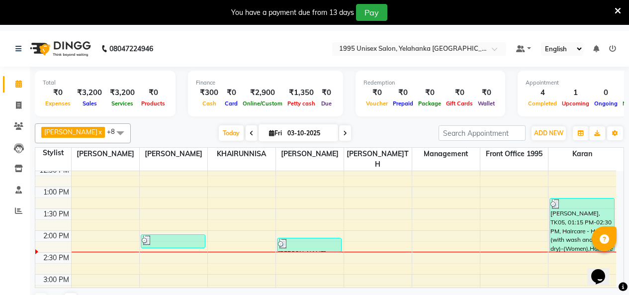
scroll to position [213, 0]
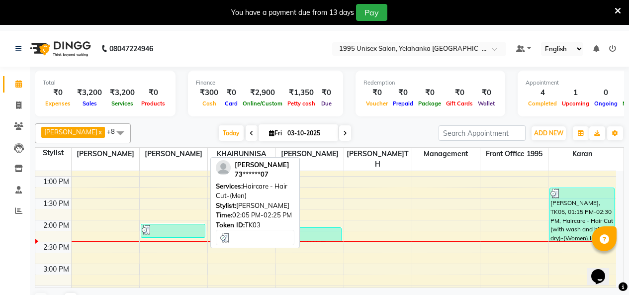
click at [187, 229] on div at bounding box center [173, 230] width 63 height 10
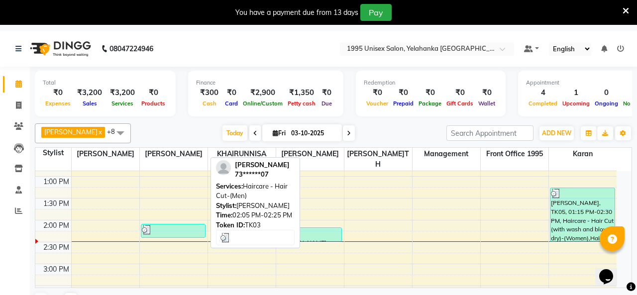
select select "3"
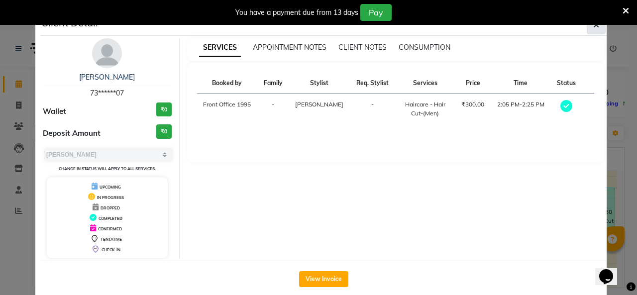
click at [593, 29] on icon "button" at bounding box center [596, 25] width 6 height 8
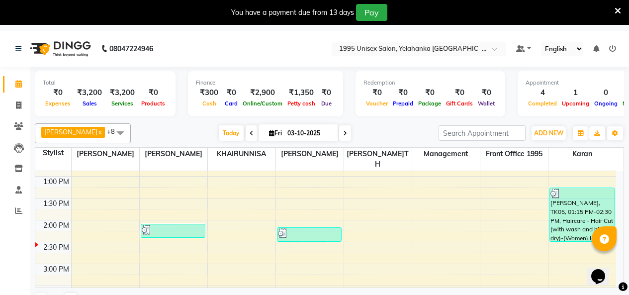
click at [110, 141] on span at bounding box center [120, 132] width 20 height 19
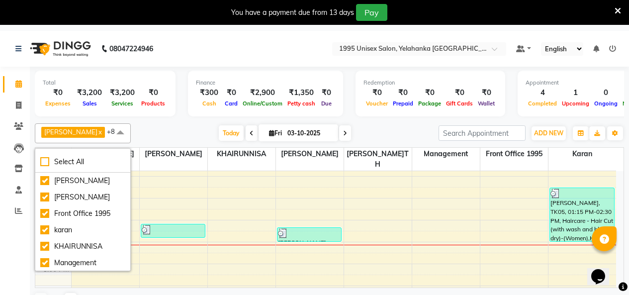
click at [110, 140] on span at bounding box center [120, 132] width 20 height 19
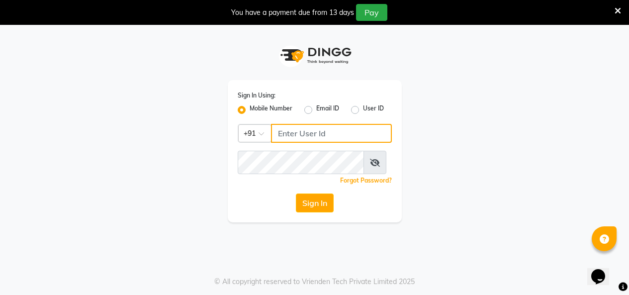
click at [308, 143] on input "Username" at bounding box center [331, 133] width 121 height 19
type input "9880341995"
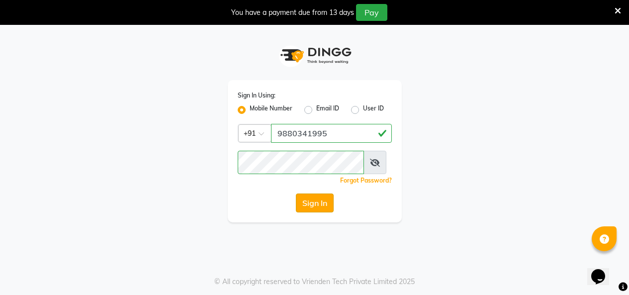
click at [324, 212] on button "Sign In" at bounding box center [315, 203] width 38 height 19
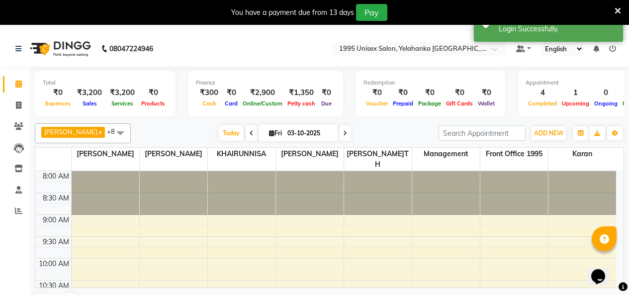
select select "en"
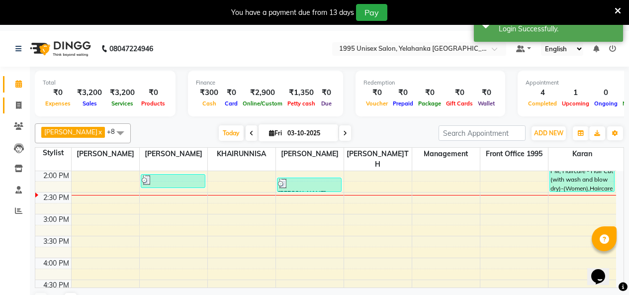
scroll to position [263, 0]
click at [15, 123] on icon at bounding box center [18, 125] width 9 height 7
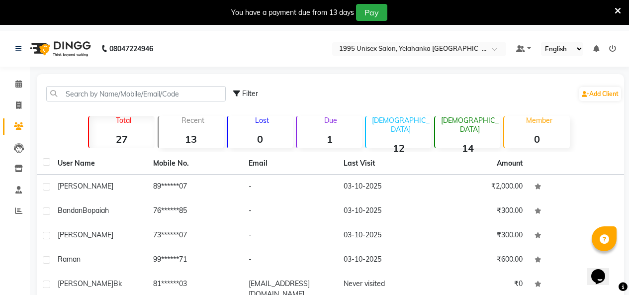
click at [16, 119] on link "Clients" at bounding box center [15, 126] width 24 height 16
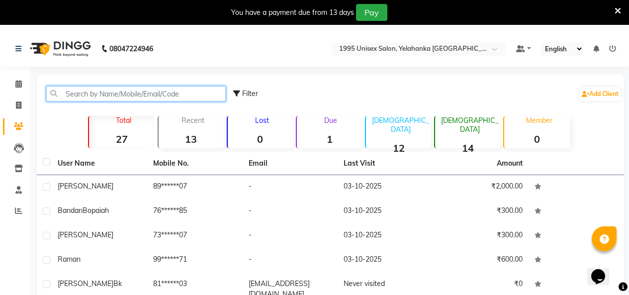
click at [135, 101] on input "text" at bounding box center [136, 93] width 180 height 15
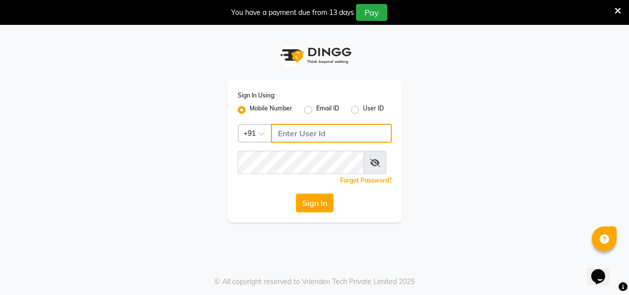
click at [311, 143] on input "Username" at bounding box center [331, 133] width 121 height 19
